Goal: Find contact information: Find contact information

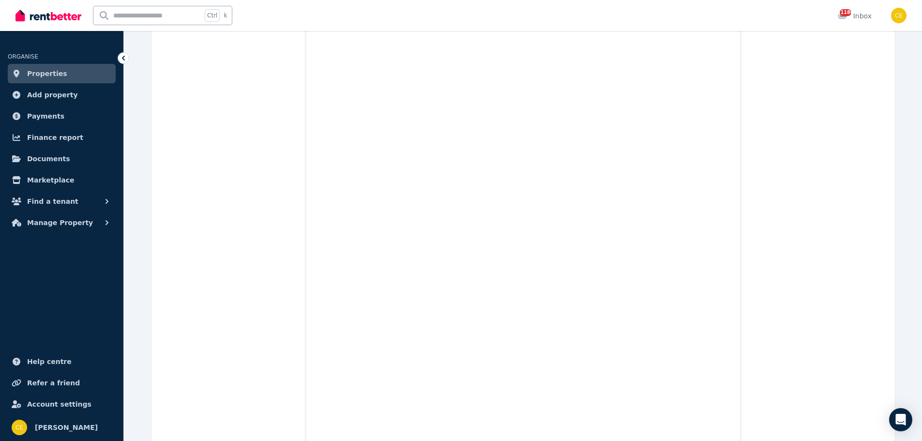
scroll to position [2349, 0]
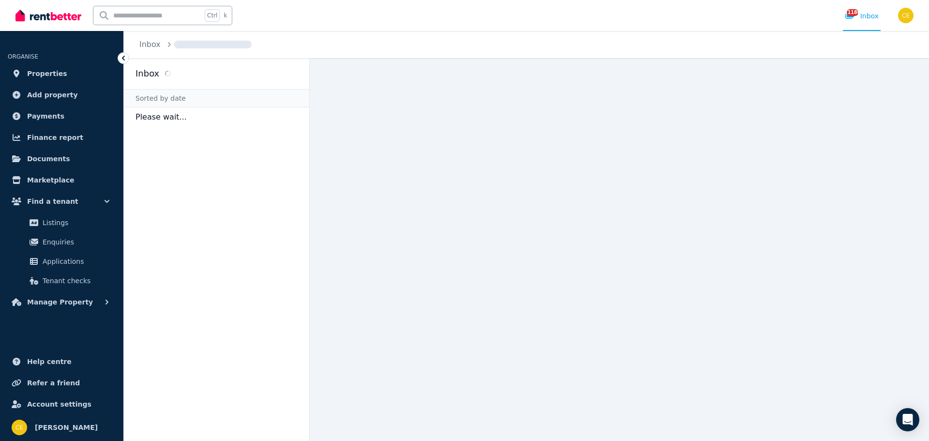
drag, startPoint x: 601, startPoint y: 253, endPoint x: 593, endPoint y: 254, distance: 8.3
click at [601, 254] on main at bounding box center [619, 249] width 619 height 383
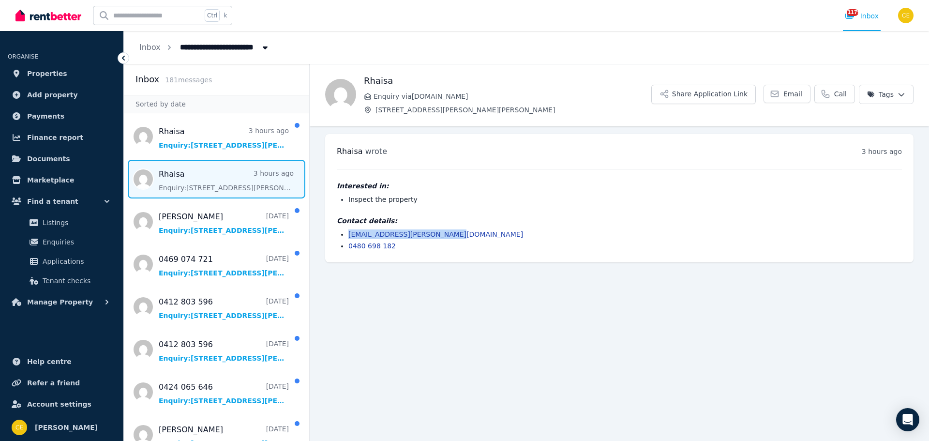
drag, startPoint x: 446, startPoint y: 235, endPoint x: 345, endPoint y: 235, distance: 100.6
click at [345, 235] on ul "[EMAIL_ADDRESS][PERSON_NAME][DOMAIN_NAME] 0480 698 182" at bounding box center [619, 239] width 565 height 21
copy link "[EMAIL_ADDRESS][PERSON_NAME][DOMAIN_NAME]"
drag, startPoint x: 387, startPoint y: 250, endPoint x: 303, endPoint y: 248, distance: 84.2
click at [340, 250] on div "[PERSON_NAME] wrote 3 hours ago 8:50 am [DATE][DATE] Interested in: Inspect the…" at bounding box center [619, 198] width 588 height 128
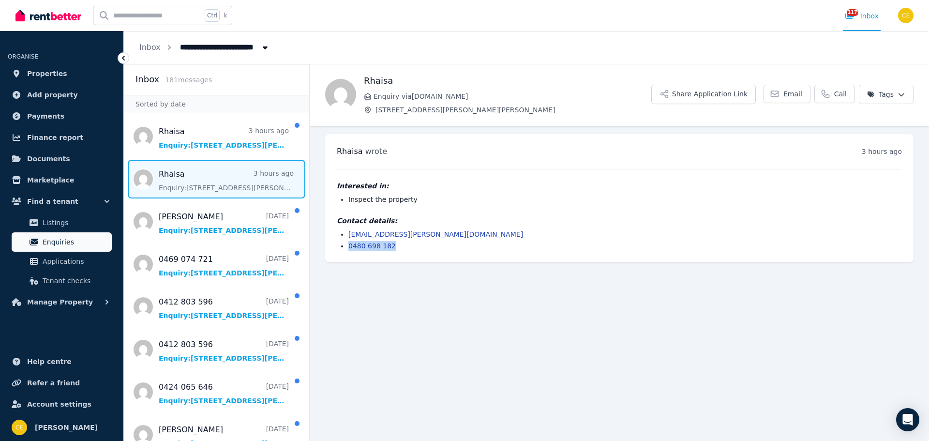
copy link "0480 698 182"
